Goal: Task Accomplishment & Management: Manage account settings

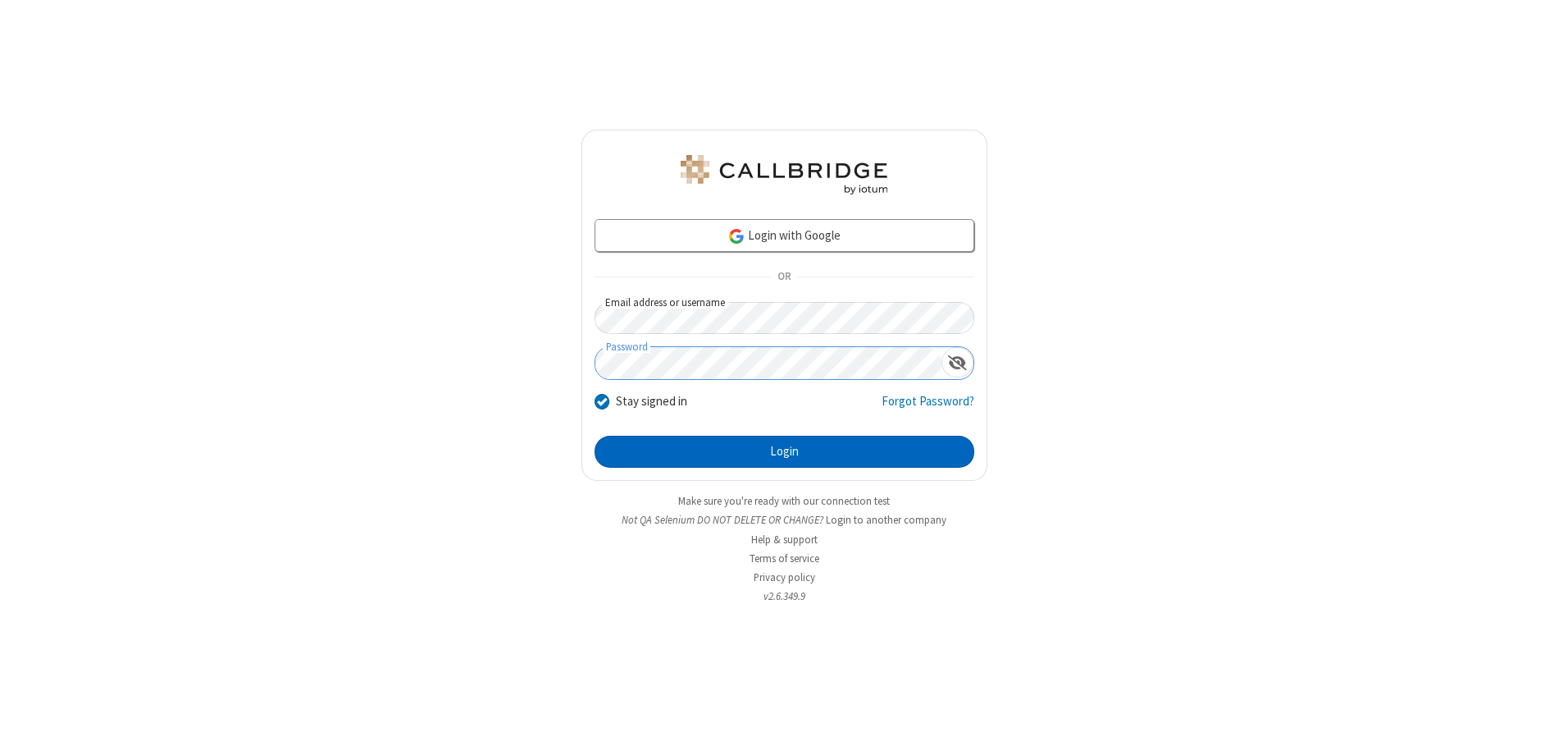
click at [784, 451] on button "Login" at bounding box center [785, 451] width 380 height 33
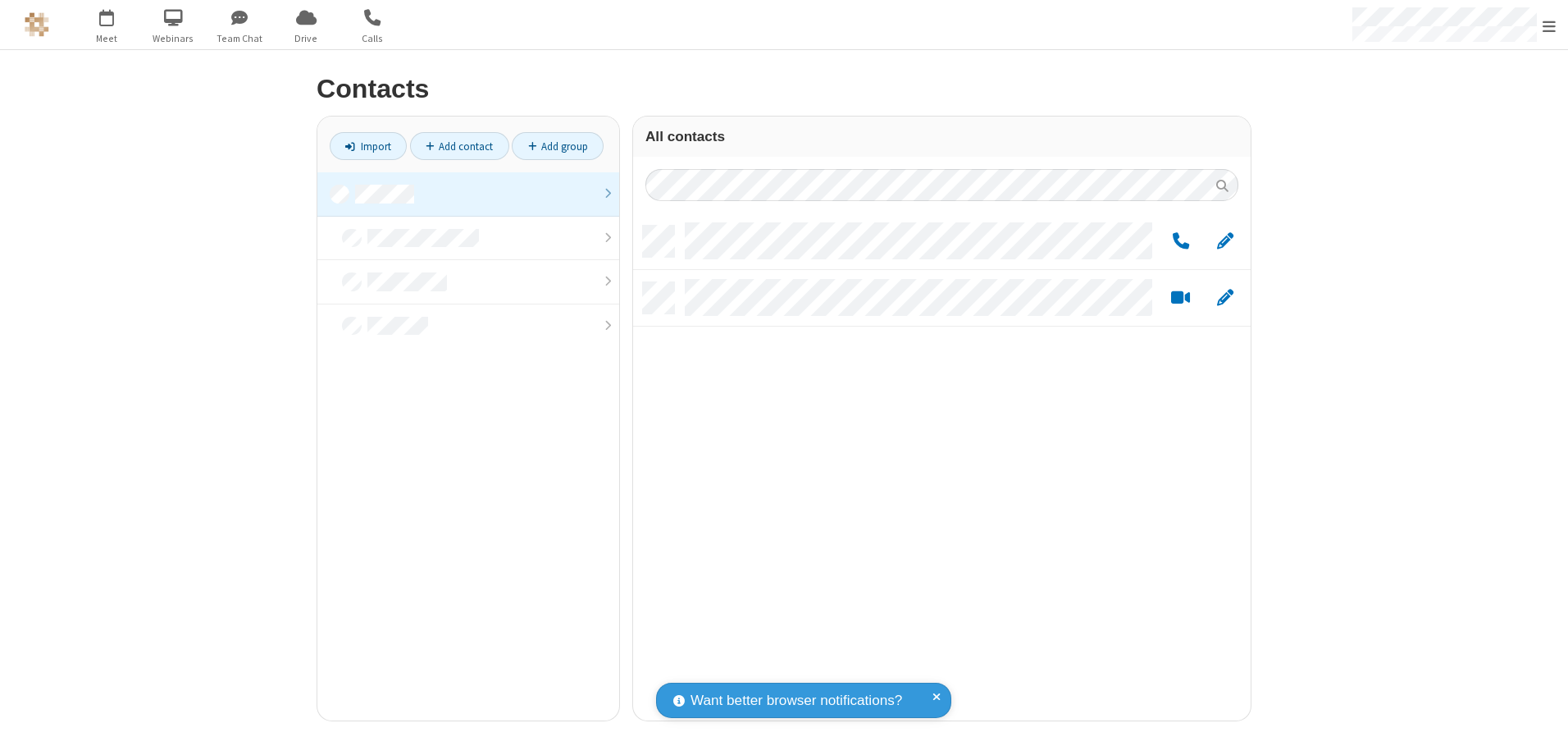
scroll to position [494, 605]
click at [468, 194] on link at bounding box center [468, 194] width 302 height 45
click at [558, 146] on link "Add group" at bounding box center [558, 145] width 92 height 28
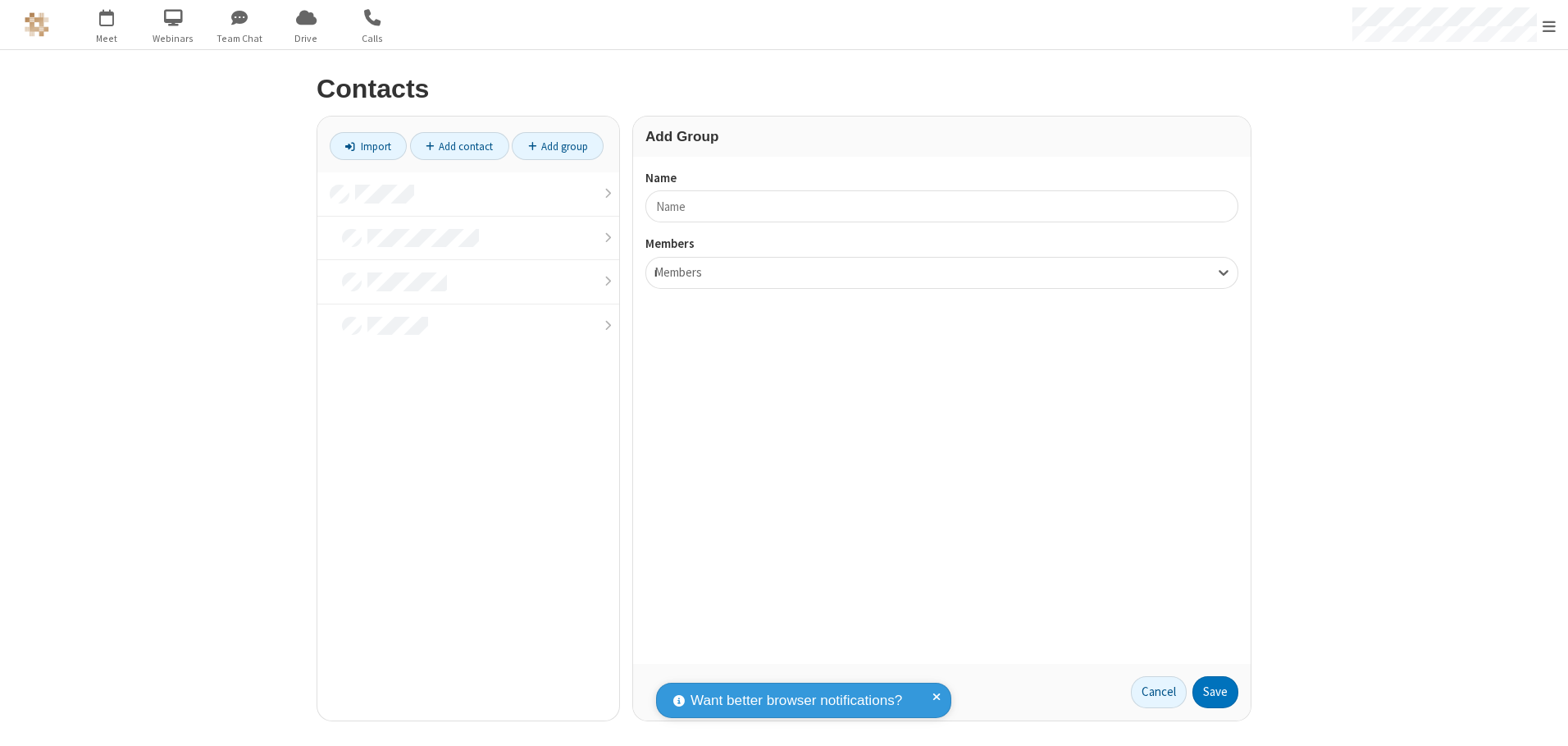
type input "name17"
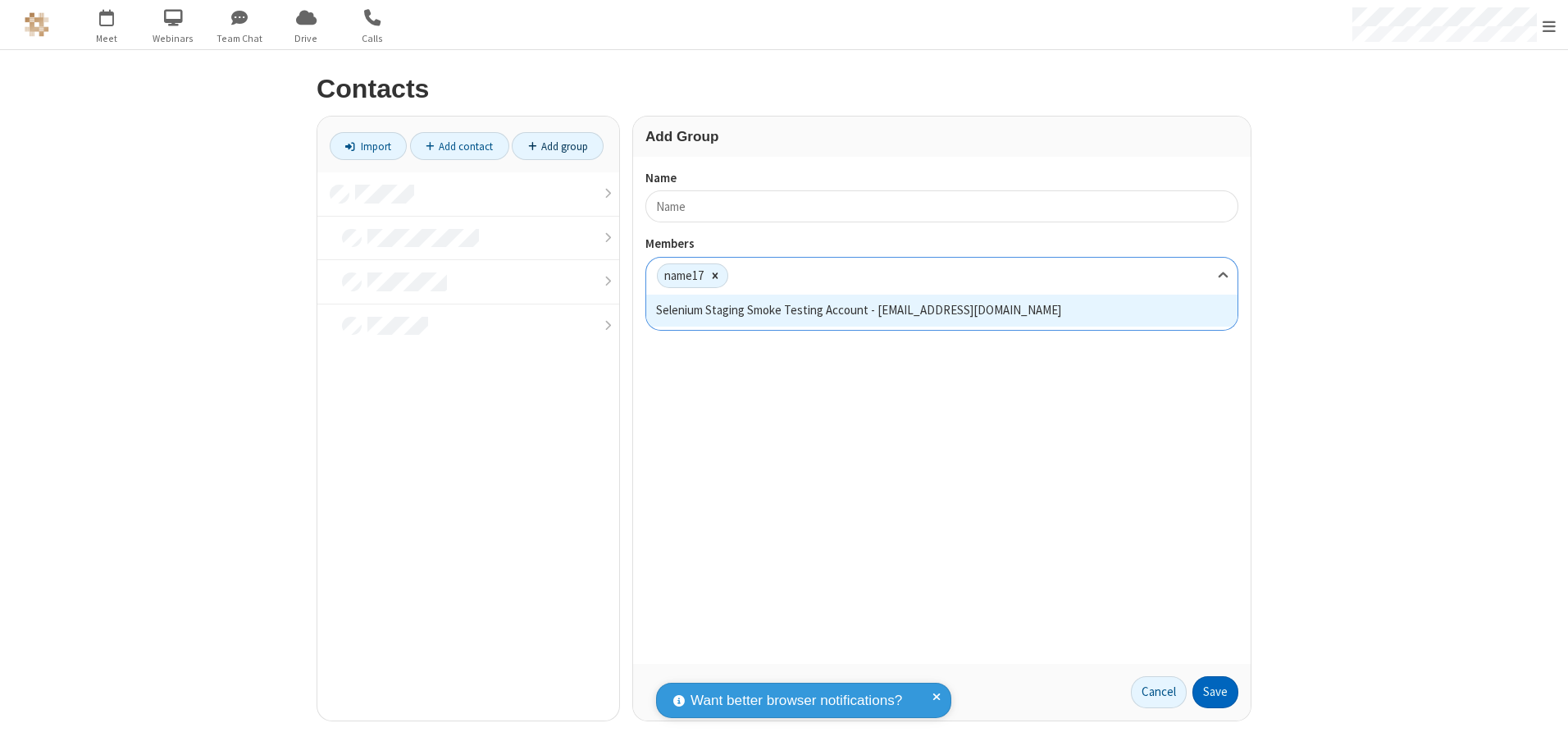
click at [1215, 692] on button "Save" at bounding box center [1215, 692] width 46 height 33
